Goal: Task Accomplishment & Management: Manage account settings

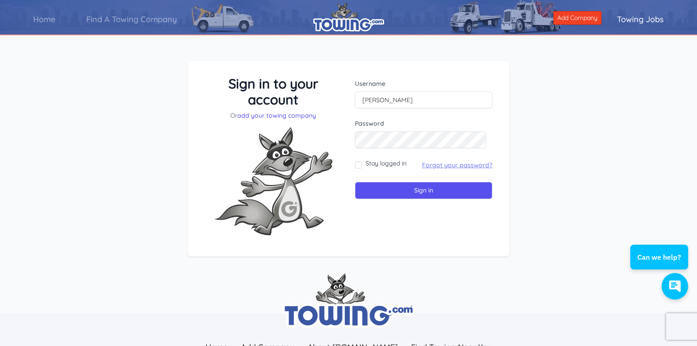
click at [447, 163] on link "Forgot your password?" at bounding box center [457, 165] width 70 height 8
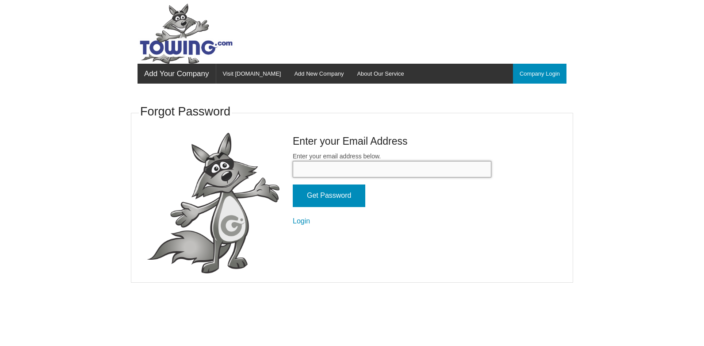
click at [388, 171] on input "Enter your email address below." at bounding box center [392, 169] width 199 height 16
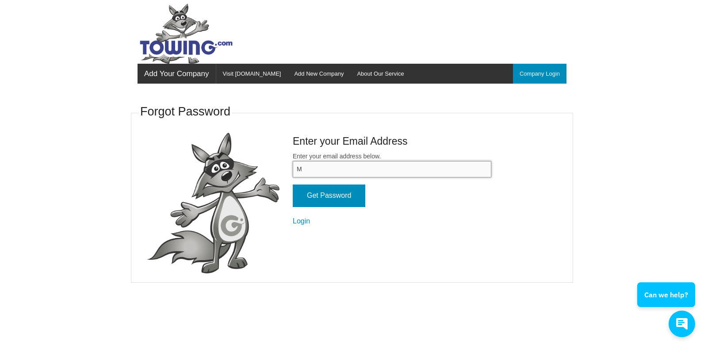
type input "mangumsvc@hotmail.com"
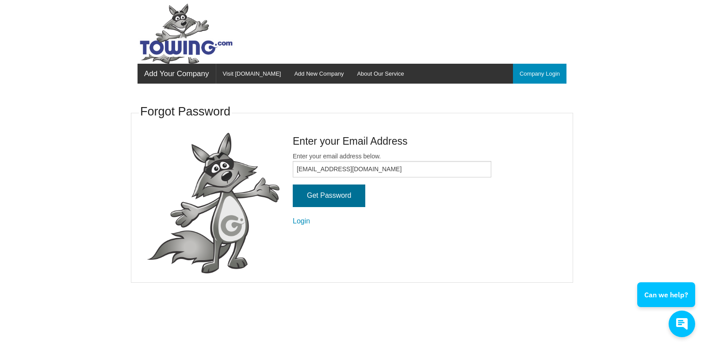
click at [335, 197] on input "Get Password" at bounding box center [329, 195] width 73 height 23
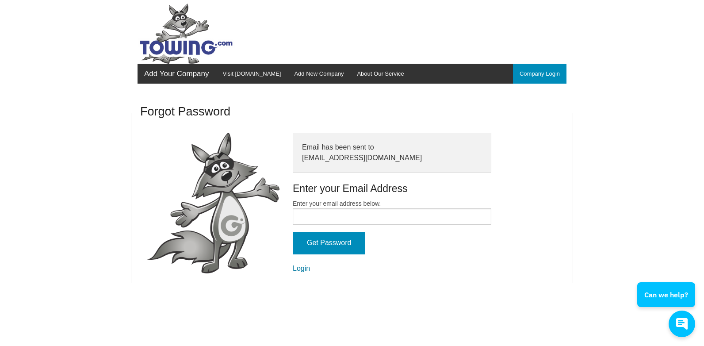
click at [298, 268] on link "Login" at bounding box center [301, 268] width 17 height 8
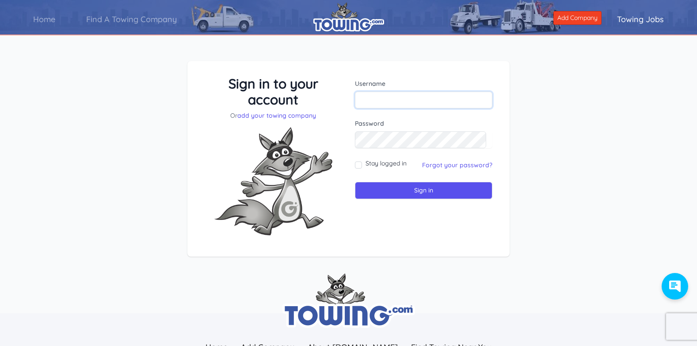
click at [363, 104] on input "text" at bounding box center [424, 100] width 138 height 17
click at [348, 143] on div "Sign in to your account Or add your towing company" at bounding box center [273, 159] width 151 height 167
click at [365, 99] on input "text" at bounding box center [424, 100] width 138 height 17
type input "Mangum"
click at [345, 177] on div "Sign in to your account Or add your towing company" at bounding box center [273, 159] width 151 height 167
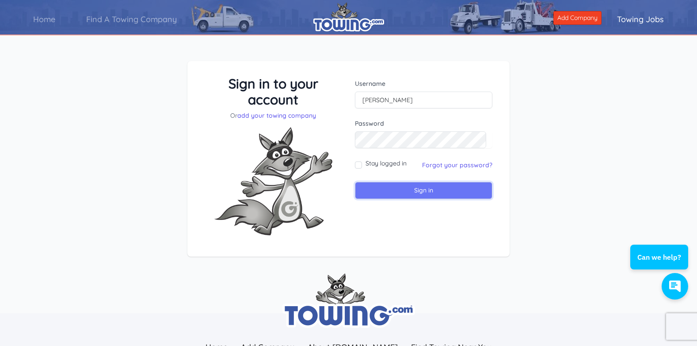
click at [376, 188] on input "Sign in" at bounding box center [424, 190] width 138 height 17
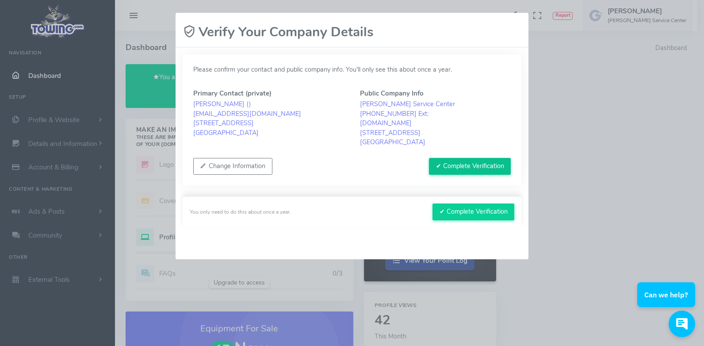
click at [465, 165] on button "✔ Complete Verification" at bounding box center [470, 166] width 82 height 17
